Goal: Task Accomplishment & Management: Manage account settings

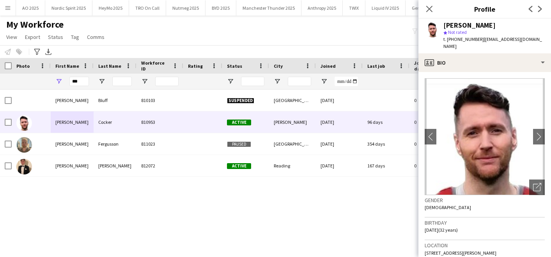
click at [174, 33] on div "My Workforce View Views Default view Compliance Log New view Update view Delete…" at bounding box center [275, 32] width 551 height 26
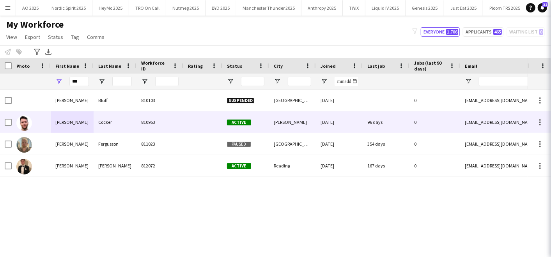
scroll to position [328, 0]
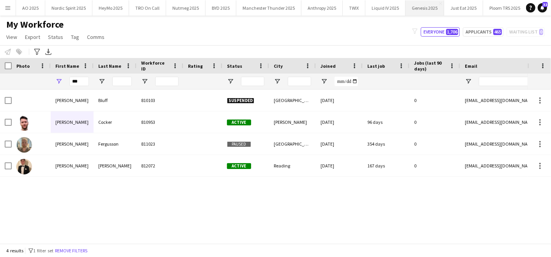
click at [411, 10] on button "Genesis 2025 Close" at bounding box center [424, 7] width 39 height 15
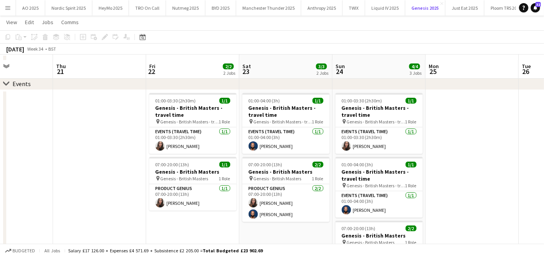
scroll to position [135, 0]
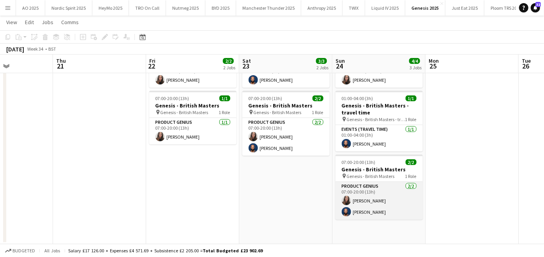
click at [355, 189] on app-card-role "Product Genius [DATE] 07:00-20:00 (13h) [PERSON_NAME] [PERSON_NAME]" at bounding box center [379, 201] width 87 height 38
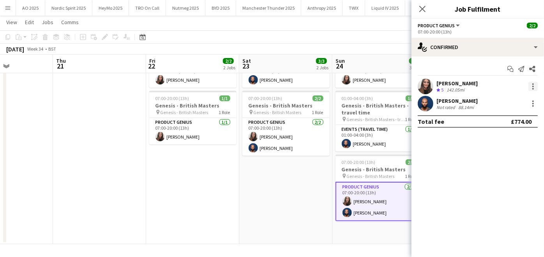
click at [534, 89] on div at bounding box center [532, 86] width 9 height 9
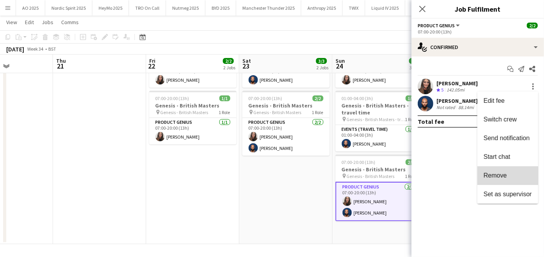
click at [510, 170] on button "Remove" at bounding box center [507, 175] width 61 height 19
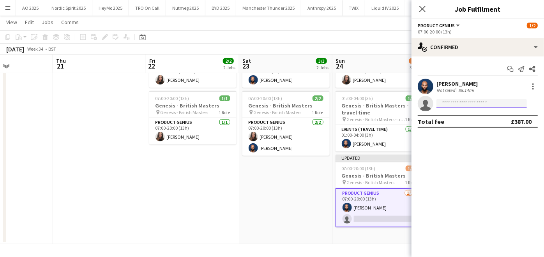
click at [462, 107] on input at bounding box center [481, 103] width 90 height 9
type input "*"
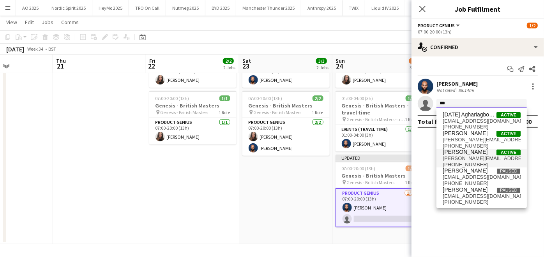
type input "***"
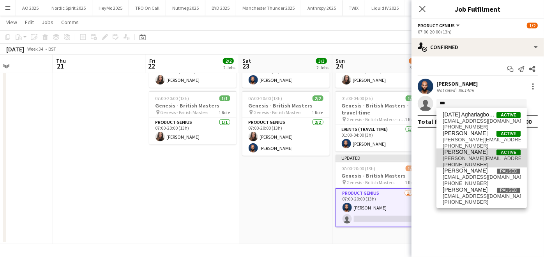
click at [461, 154] on span "[PERSON_NAME]" at bounding box center [465, 152] width 45 height 7
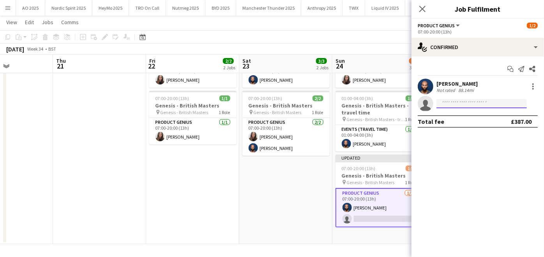
scroll to position [0, 0]
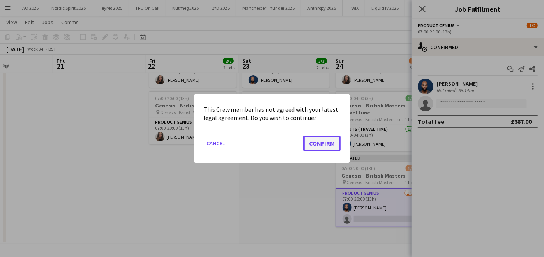
click at [332, 143] on button "Confirm" at bounding box center [321, 144] width 37 height 16
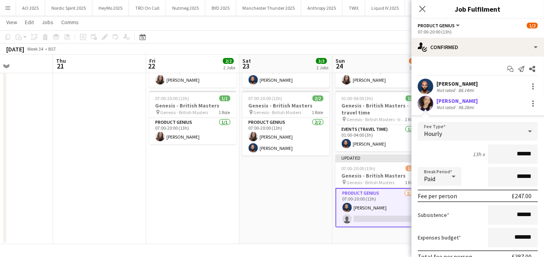
scroll to position [52, 0]
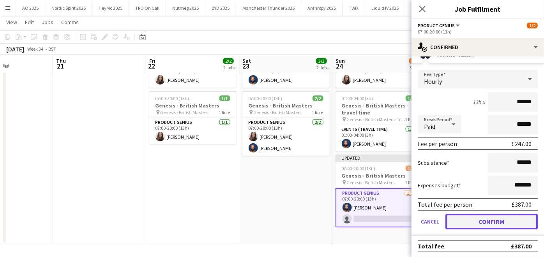
click at [468, 219] on button "Confirm" at bounding box center [491, 222] width 92 height 16
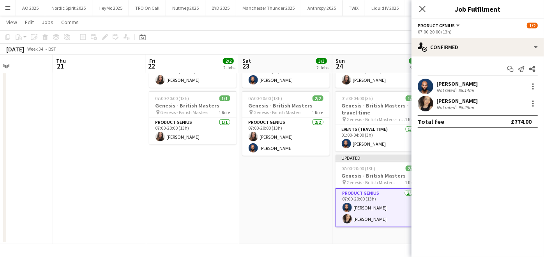
scroll to position [0, 0]
click at [280, 196] on app-date-cell "01:00-04:00 (3h) 1/1 Genesis - British Masters - travel time pin Genesis - Brit…" at bounding box center [285, 134] width 93 height 221
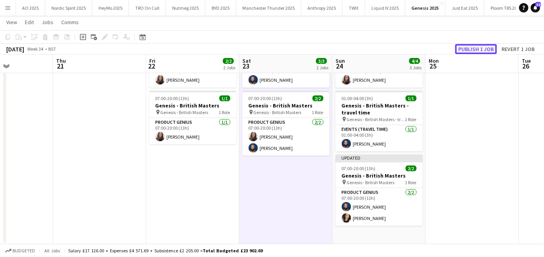
click at [483, 46] on button "Publish 1 job" at bounding box center [476, 49] width 42 height 10
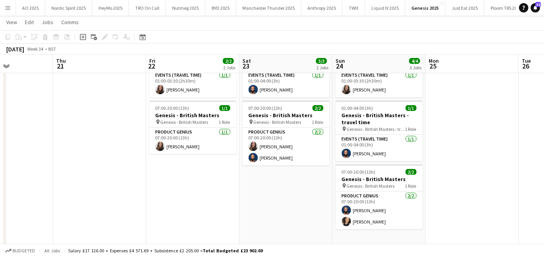
scroll to position [135, 0]
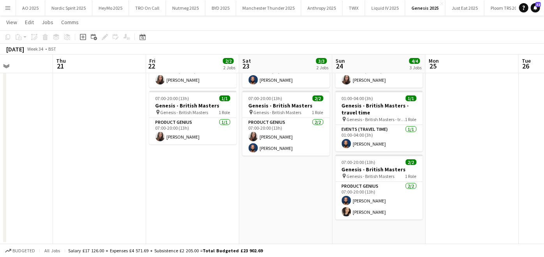
click at [6, 10] on app-icon "Menu" at bounding box center [8, 8] width 6 height 6
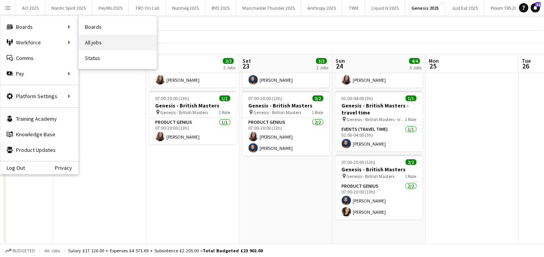
click at [84, 40] on link "All jobs" at bounding box center [118, 43] width 78 height 16
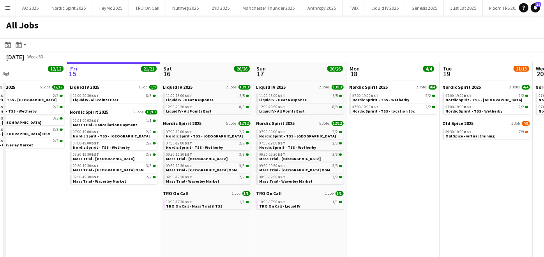
scroll to position [0, 216]
